Goal: Register for event/course

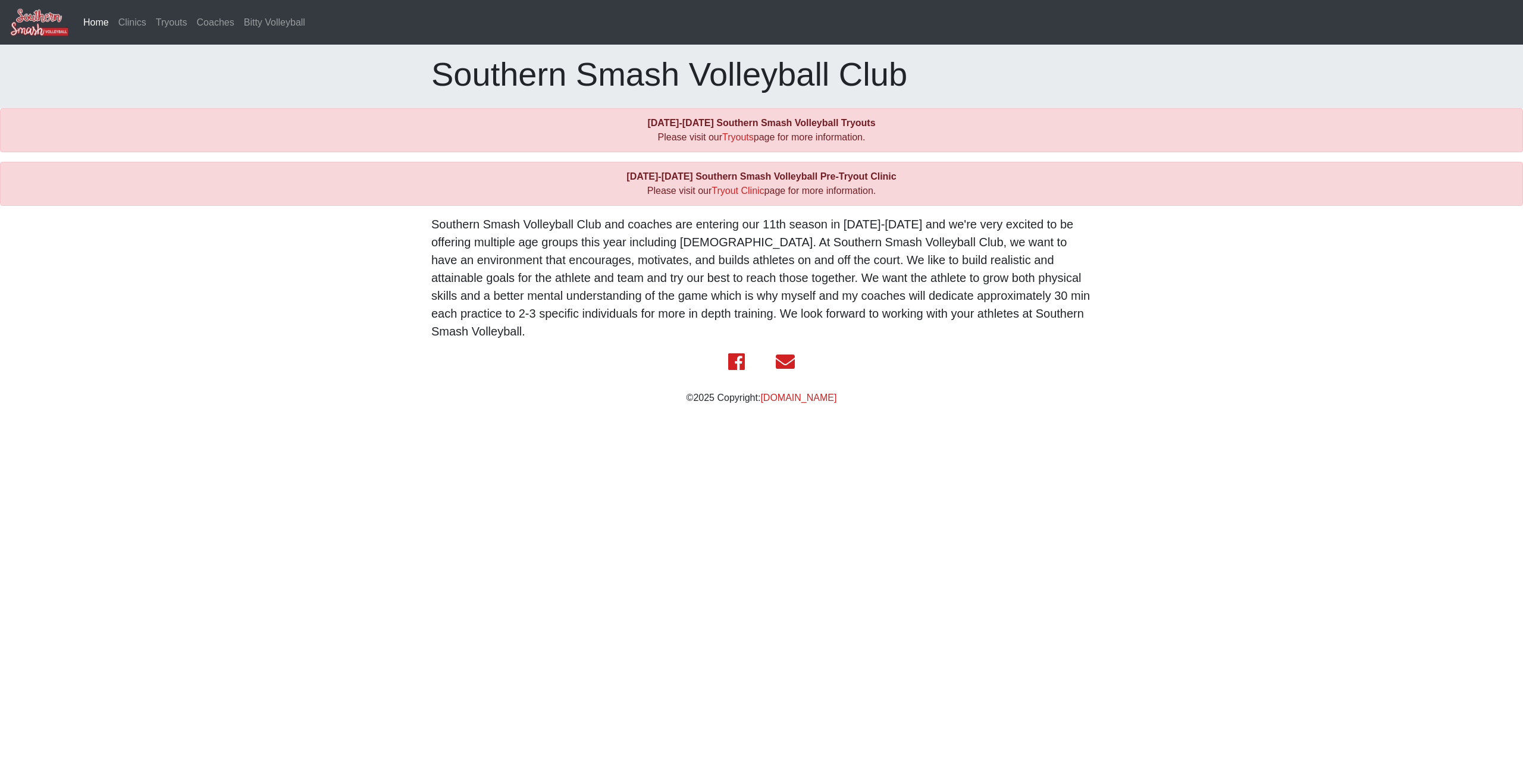
click at [101, 25] on link "Home (current)" at bounding box center [95, 22] width 35 height 24
click at [254, 21] on link "Bitty Volleyball" at bounding box center [274, 22] width 71 height 24
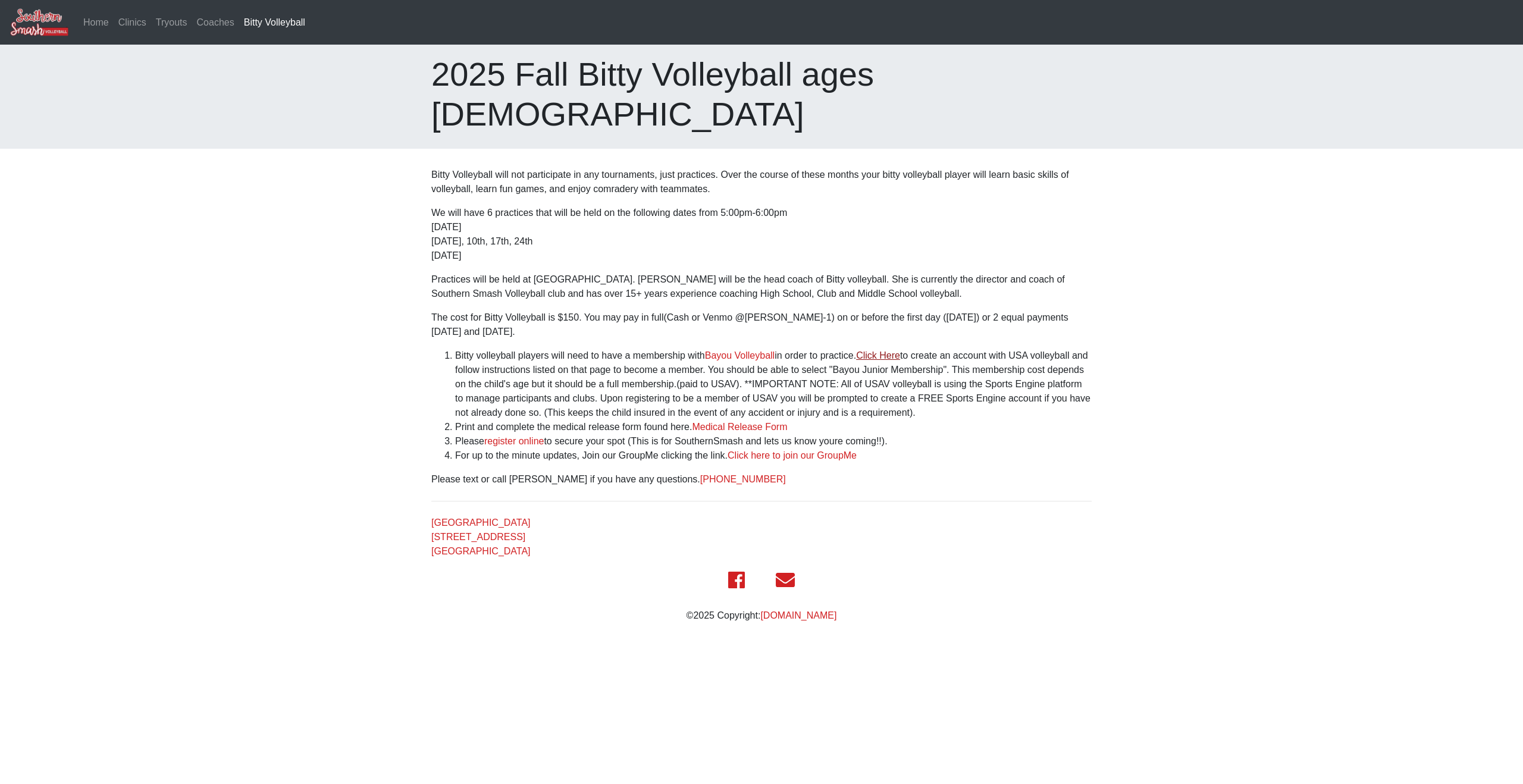
click at [883, 351] on link "Click Here" at bounding box center [878, 355] width 44 height 10
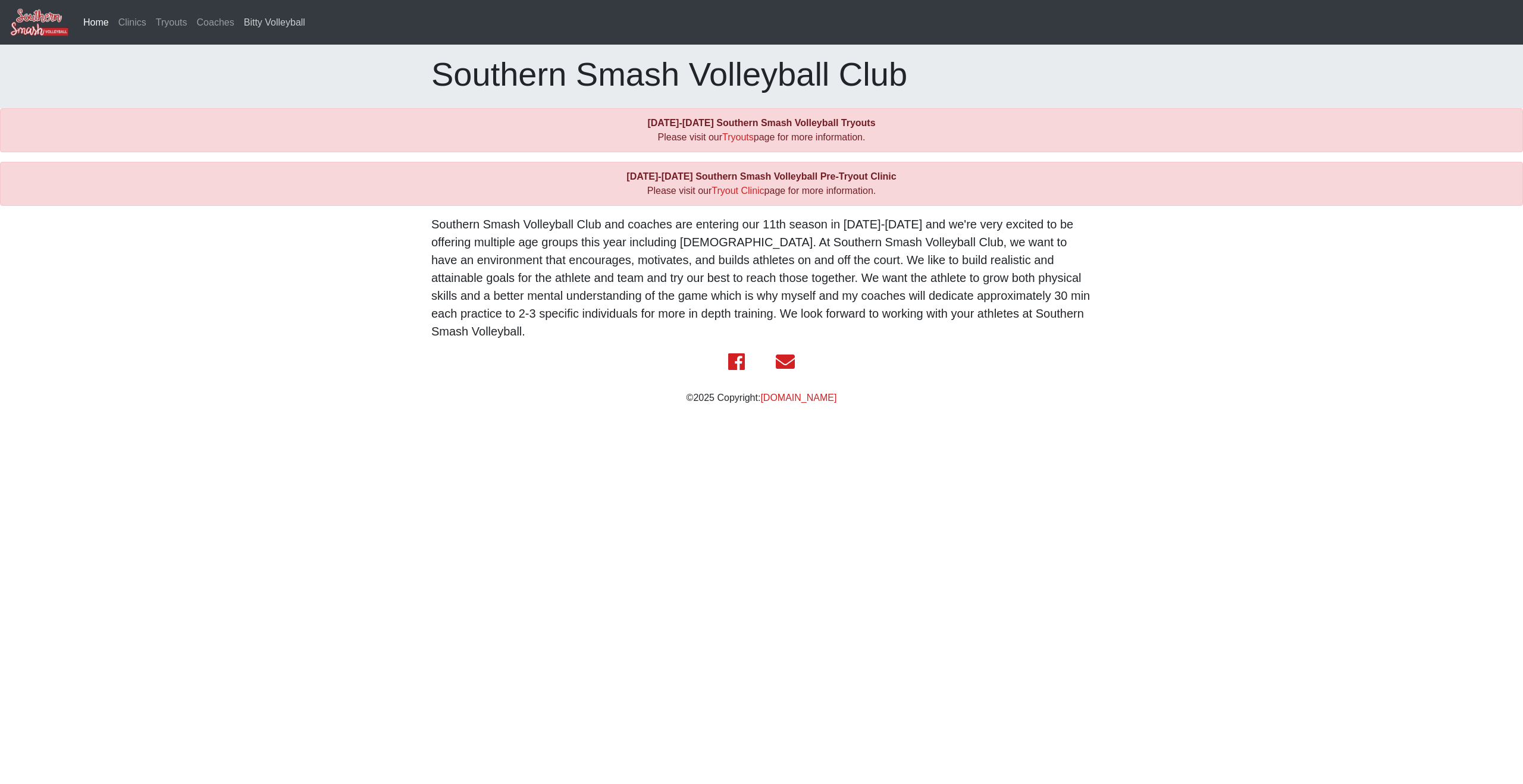
click at [263, 24] on link "Bitty Volleyball" at bounding box center [274, 22] width 71 height 24
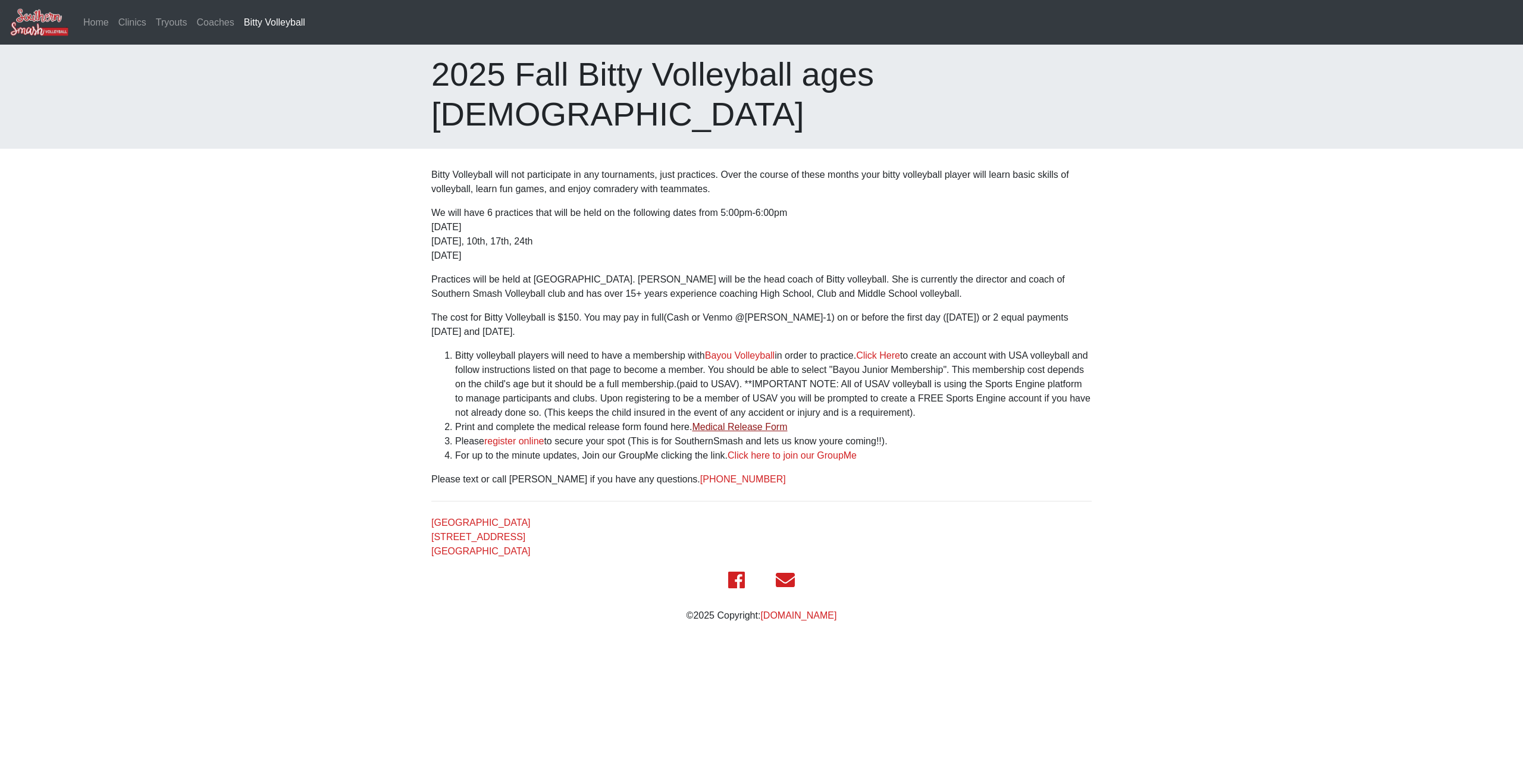
click at [729, 422] on link "Medical Release Form" at bounding box center [740, 427] width 95 height 10
click at [516, 436] on link "register online" at bounding box center [514, 441] width 60 height 10
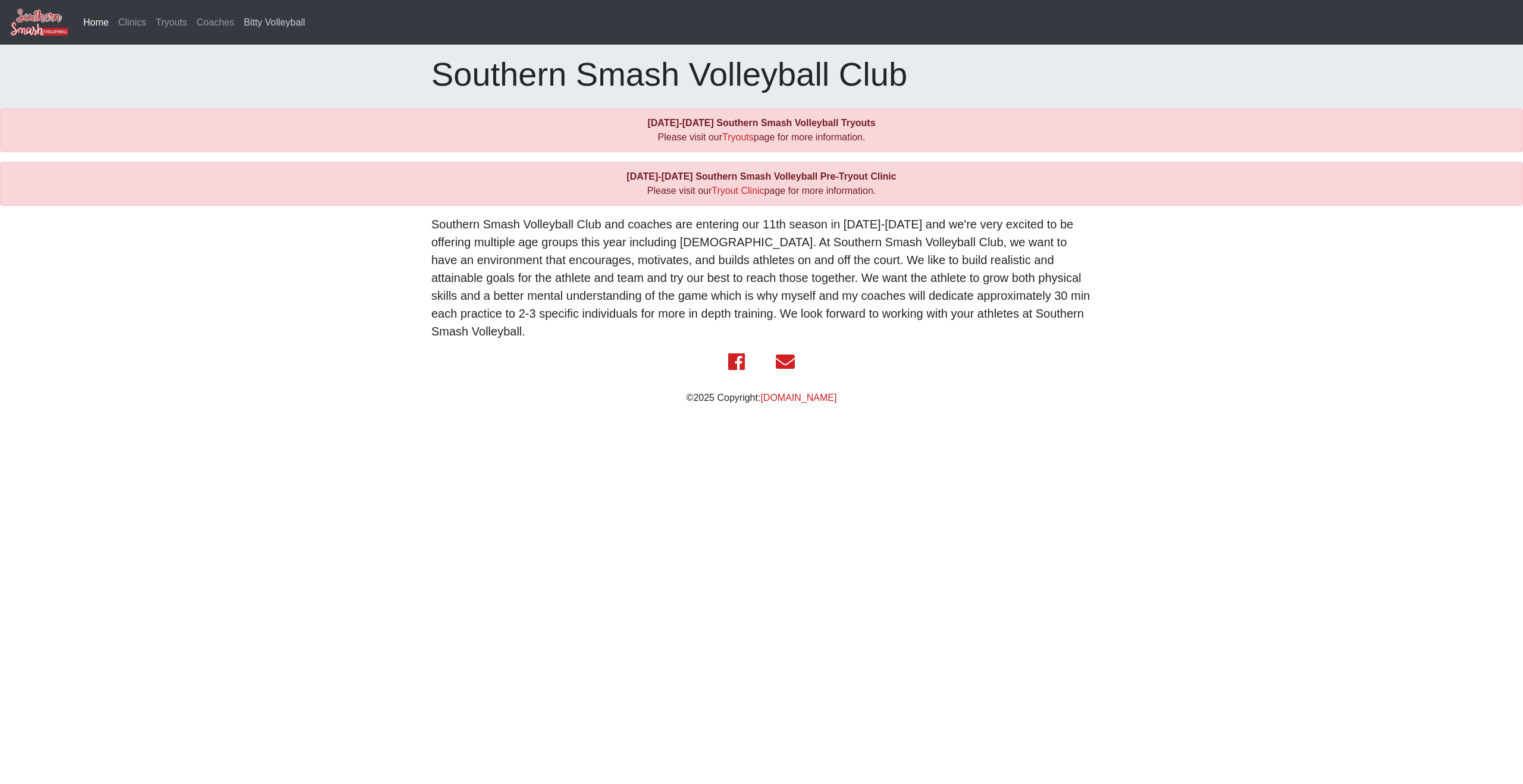
click at [291, 23] on link "Bitty Volleyball" at bounding box center [274, 22] width 71 height 24
